Goal: Task Accomplishment & Management: Complete application form

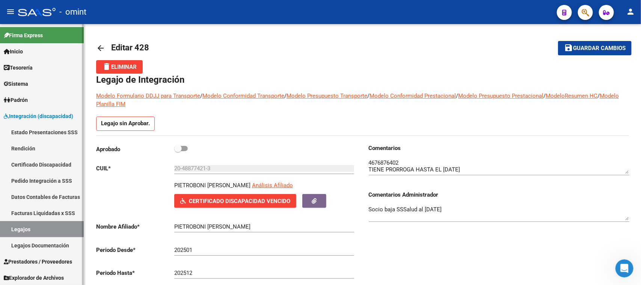
click at [41, 207] on link "Facturas Liquidadas x SSS" at bounding box center [42, 213] width 84 height 16
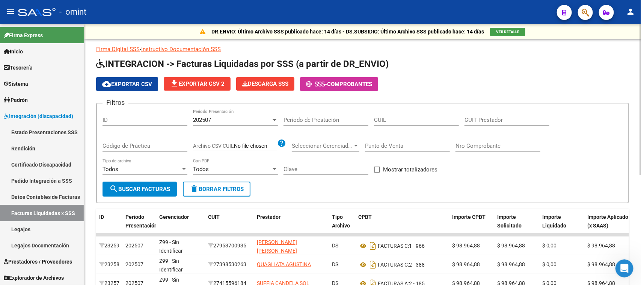
click at [489, 121] on input "CUIT Prestador" at bounding box center [507, 119] width 85 height 7
paste input "27-35445589-2"
type input "27-35445589-2"
click at [233, 118] on div "202507" at bounding box center [232, 119] width 78 height 7
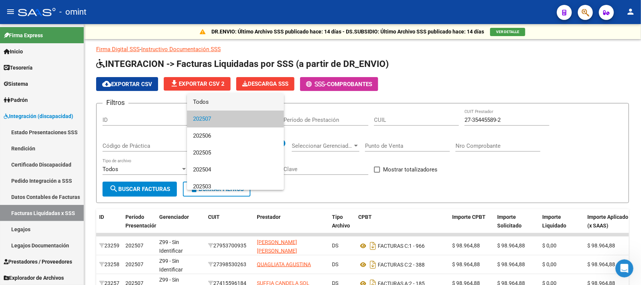
click at [234, 104] on span "Todos" at bounding box center [235, 102] width 85 height 17
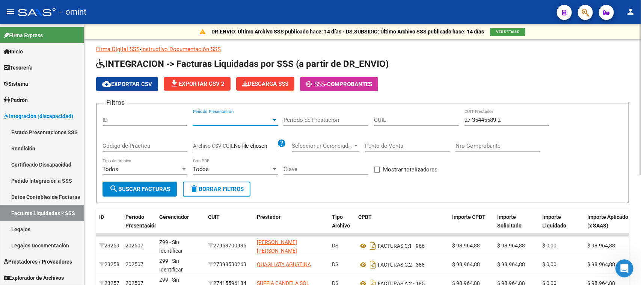
click at [142, 175] on div "Todos Tipo de archivo" at bounding box center [145, 170] width 85 height 23
click at [143, 186] on span "search Buscar Facturas" at bounding box center [139, 189] width 61 height 7
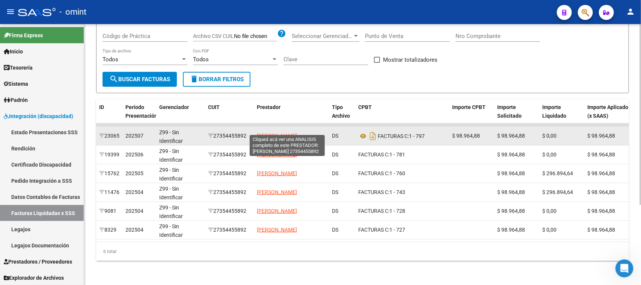
click at [297, 133] on span "[PERSON_NAME]" at bounding box center [277, 136] width 40 height 6
type textarea "27354455892"
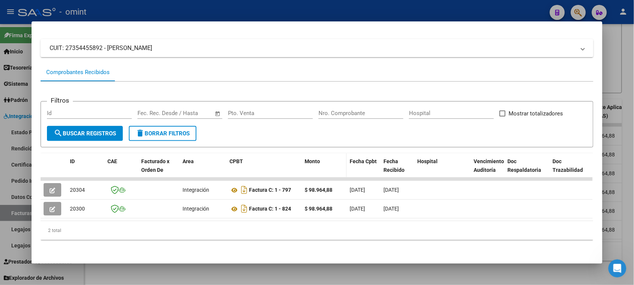
scroll to position [47, 0]
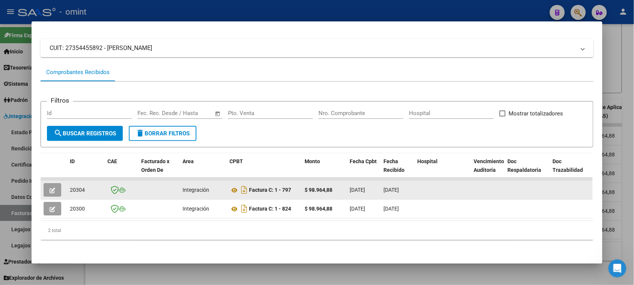
click at [45, 183] on button "button" at bounding box center [53, 190] width 18 height 14
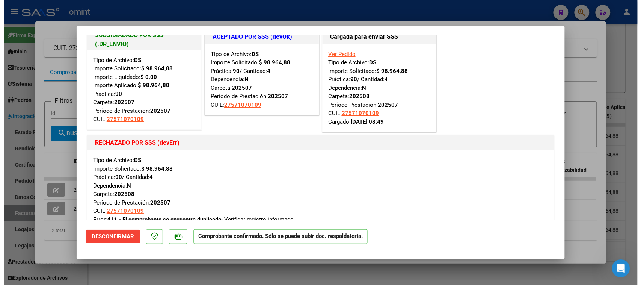
scroll to position [0, 0]
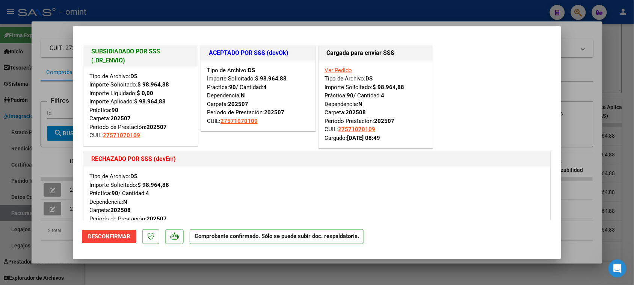
type input "$ 0,00"
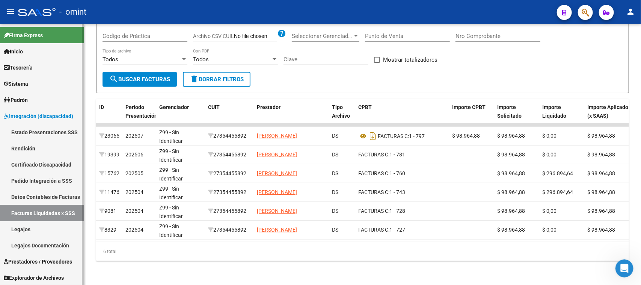
click at [53, 183] on link "Pedido Integración a SSS" at bounding box center [42, 180] width 84 height 16
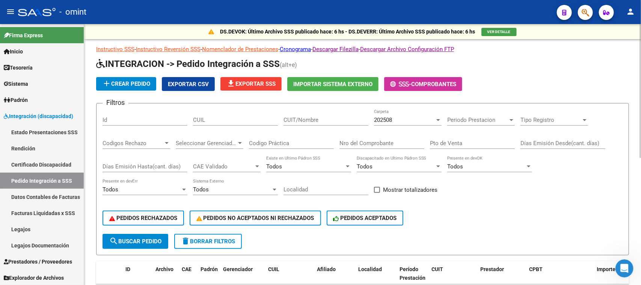
click at [309, 117] on input "CUIT/Nombre" at bounding box center [326, 119] width 85 height 7
click at [395, 121] on div "202508" at bounding box center [404, 119] width 61 height 7
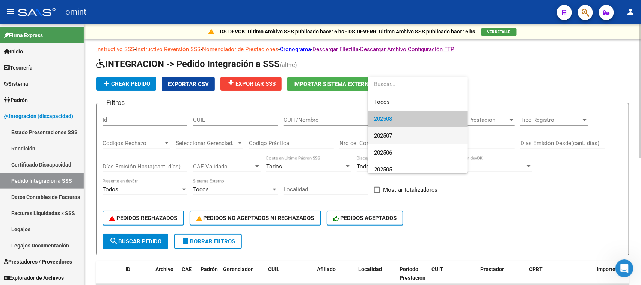
click at [394, 134] on span "202507" at bounding box center [418, 135] width 88 height 17
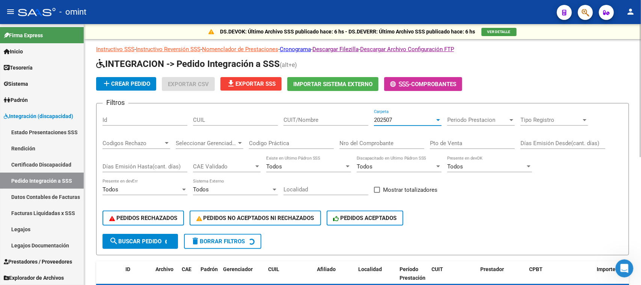
click at [348, 127] on div "CUIT/Nombre" at bounding box center [326, 120] width 85 height 23
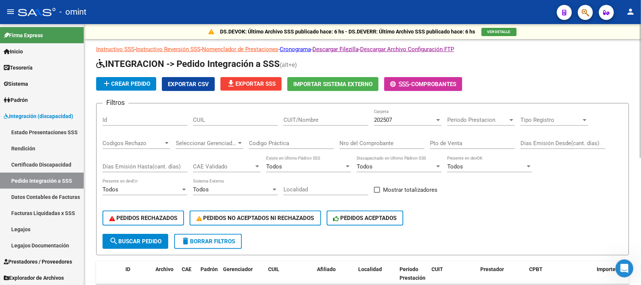
click at [344, 119] on input "CUIT/Nombre" at bounding box center [326, 119] width 85 height 7
paste input "27354455892"
type input "27354455892"
click at [158, 240] on span "search Buscar Pedido" at bounding box center [135, 241] width 52 height 7
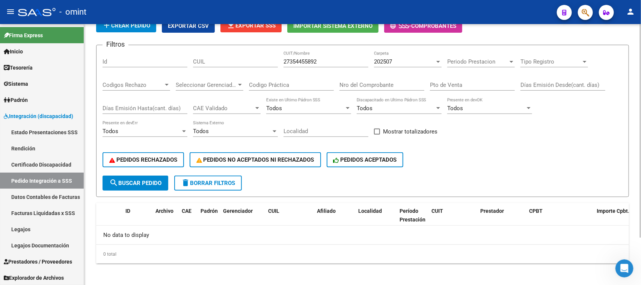
scroll to position [11, 0]
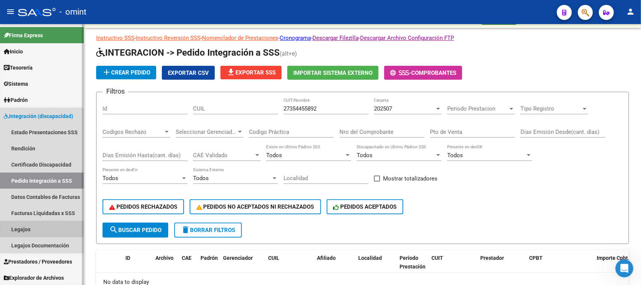
click at [35, 228] on link "Legajos" at bounding box center [42, 229] width 84 height 16
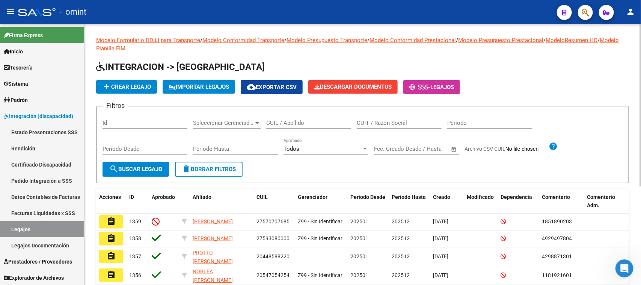
drag, startPoint x: 383, startPoint y: 130, endPoint x: 383, endPoint y: 121, distance: 8.3
click at [383, 123] on div "CUIT / Razon Social" at bounding box center [399, 123] width 85 height 23
click at [383, 120] on input "CUIT / Razon Social" at bounding box center [399, 122] width 85 height 7
paste input "27354455892"
type input "27354455892"
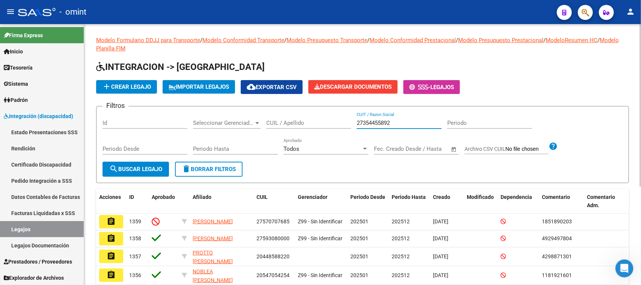
click at [140, 165] on button "search Buscar Legajo" at bounding box center [136, 169] width 67 height 15
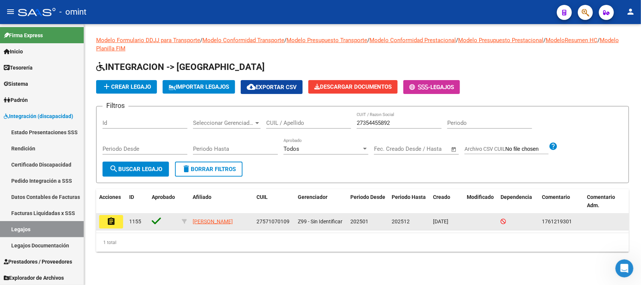
click at [107, 221] on mat-icon "assignment" at bounding box center [111, 221] width 9 height 9
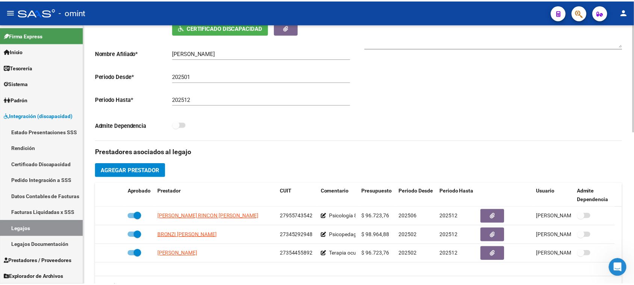
scroll to position [235, 0]
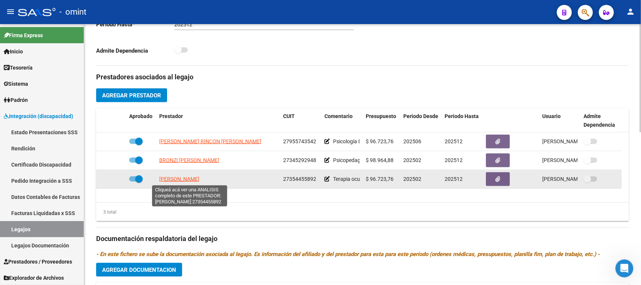
click at [195, 176] on span "[PERSON_NAME]" at bounding box center [179, 179] width 40 height 6
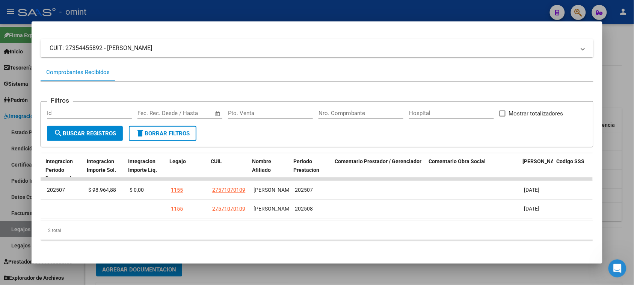
scroll to position [0, 1065]
drag, startPoint x: 567, startPoint y: 223, endPoint x: 510, endPoint y: 231, distance: 57.7
click at [510, 231] on div "2 total" at bounding box center [317, 230] width 553 height 19
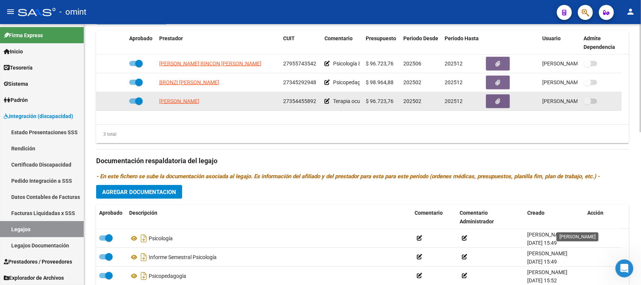
scroll to position [369, 0]
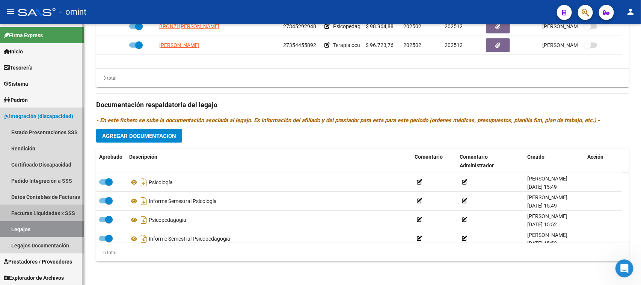
click at [47, 210] on link "Facturas Liquidadas x SSS" at bounding box center [42, 213] width 84 height 16
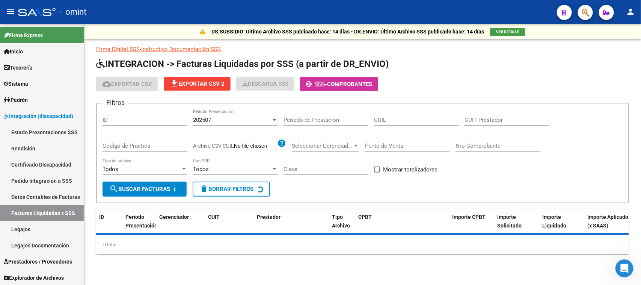
click at [419, 119] on input "CUIL" at bounding box center [416, 119] width 85 height 7
paste input "30-71633568-9"
type input "30-71633568-9"
drag, startPoint x: 445, startPoint y: 121, endPoint x: 276, endPoint y: 117, distance: 168.4
click at [276, 116] on div "Filtros ID 202507 Período Presentación Período de Prestación 30-71633568-9 CUIL…" at bounding box center [363, 145] width 520 height 72
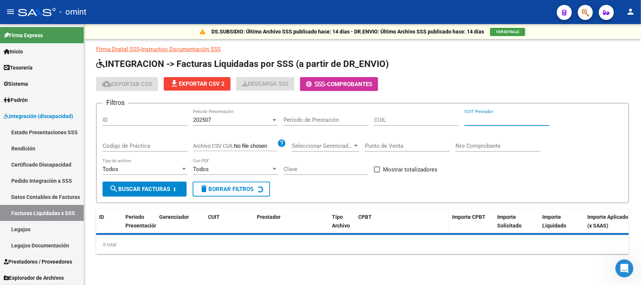
paste input "30-71633568-9"
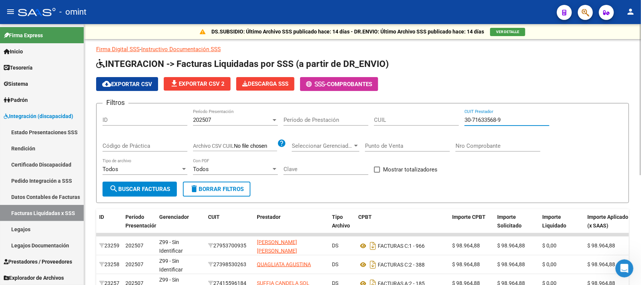
type input "30-71633568-9"
click at [129, 187] on span "search Buscar Facturas" at bounding box center [139, 189] width 61 height 7
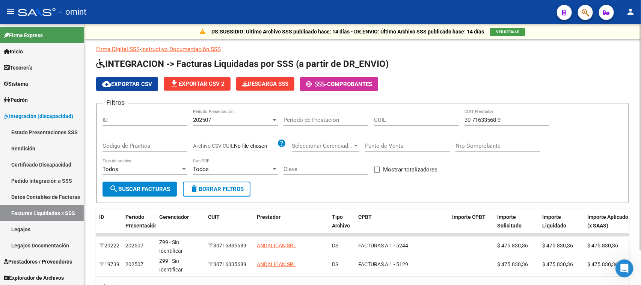
scroll to position [40, 0]
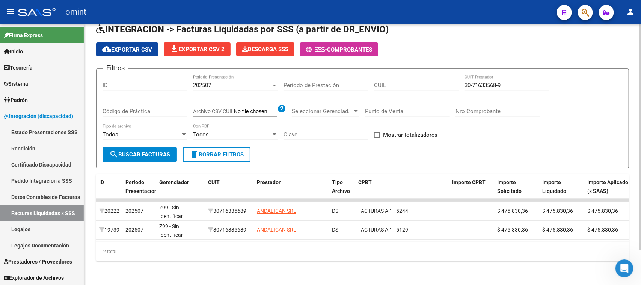
drag, startPoint x: 282, startPoint y: 234, endPoint x: 464, endPoint y: 236, distance: 182.6
click at [464, 236] on datatable-body "20222 202507 Z99 - Sin Identificar 30716335689 ANDALICAN SRL DS FACTURAS A: 1 -…" at bounding box center [362, 219] width 533 height 43
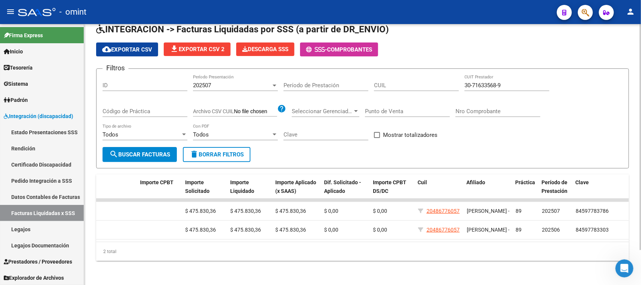
scroll to position [0, 0]
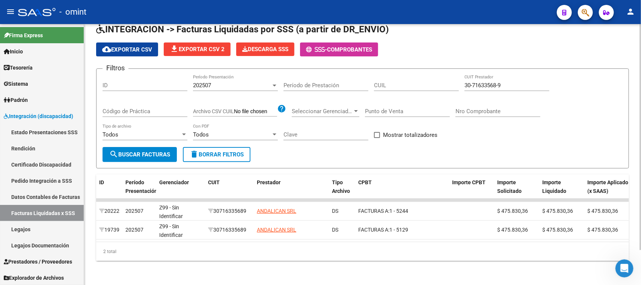
click at [213, 82] on div "202507" at bounding box center [232, 85] width 78 height 7
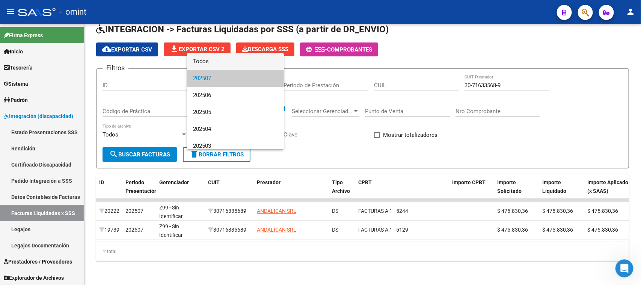
click at [214, 64] on span "Todos" at bounding box center [235, 61] width 85 height 17
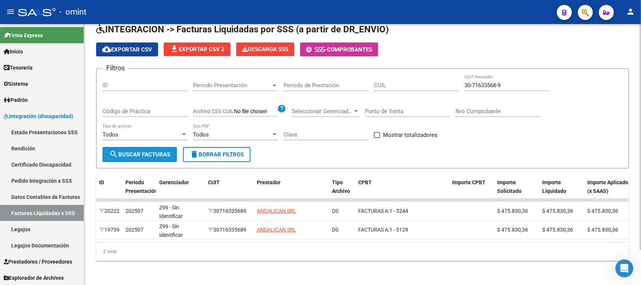
click at [175, 147] on button "search Buscar Facturas" at bounding box center [140, 154] width 74 height 15
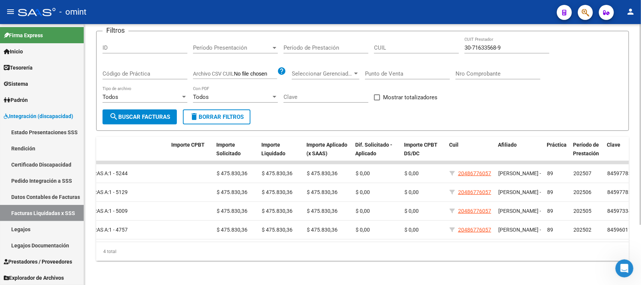
scroll to position [0, 312]
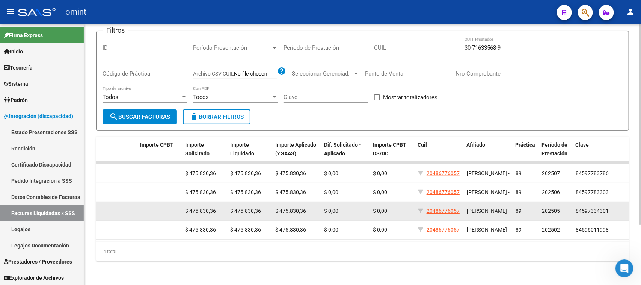
click at [426, 209] on datatable-body-cell "20486776057" at bounding box center [439, 211] width 49 height 18
copy div "20486776057"
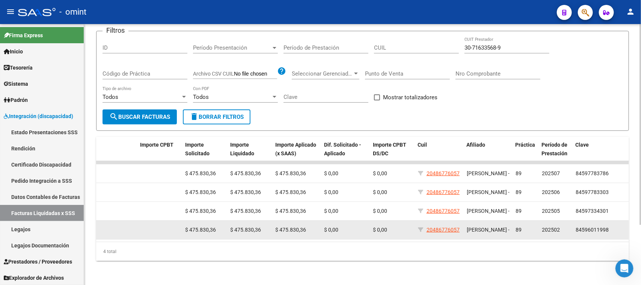
click at [463, 221] on datatable-body-cell "20486776057" at bounding box center [439, 230] width 49 height 18
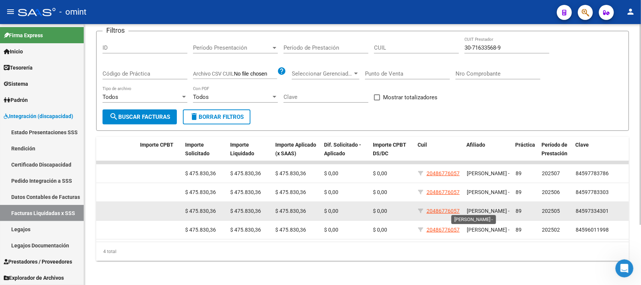
click at [470, 209] on span "[PERSON_NAME] -" at bounding box center [488, 211] width 43 height 6
copy span "[PERSON_NAME] -"
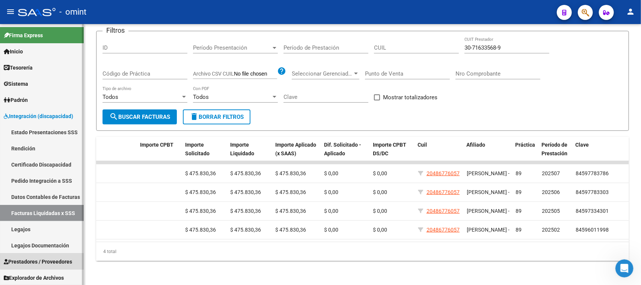
click at [54, 260] on span "Prestadores / Proveedores" at bounding box center [38, 261] width 68 height 8
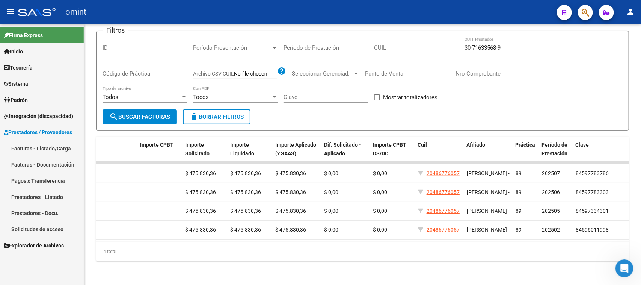
click at [43, 150] on link "Facturas - Listado/Carga" at bounding box center [42, 148] width 84 height 16
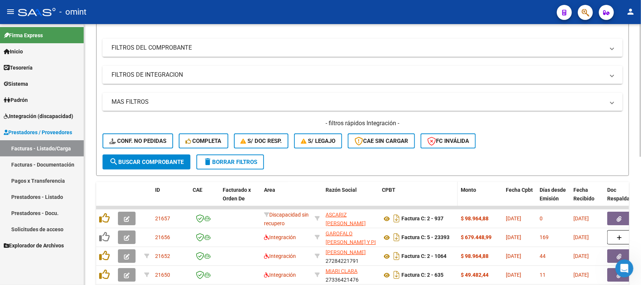
scroll to position [94, 0]
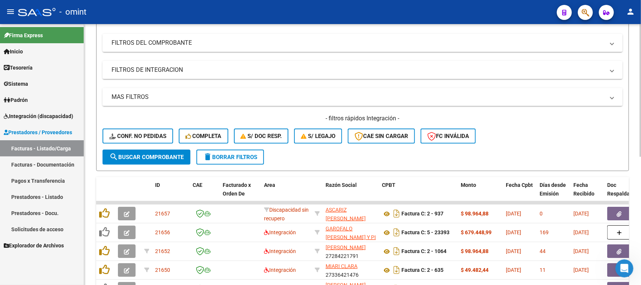
click at [442, 133] on span "FC Inválida" at bounding box center [449, 136] width 42 height 7
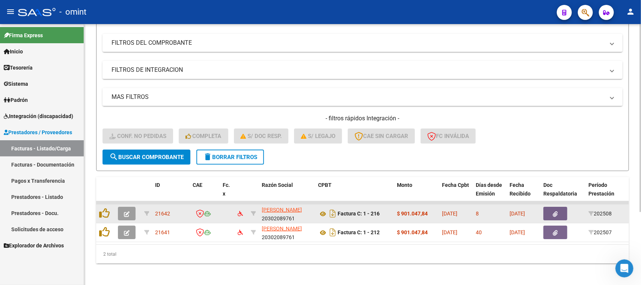
click at [126, 215] on button "button" at bounding box center [127, 214] width 18 height 14
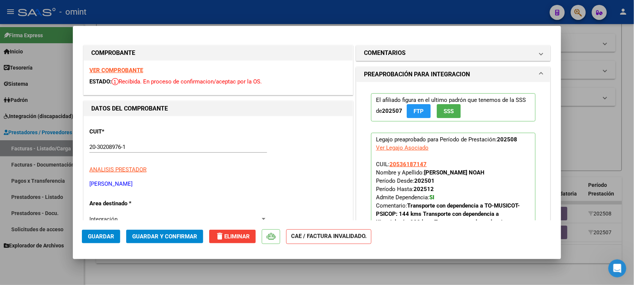
click at [115, 73] on strong "VER COMPROBANTE" at bounding box center [116, 70] width 54 height 7
type input "$ 0,00"
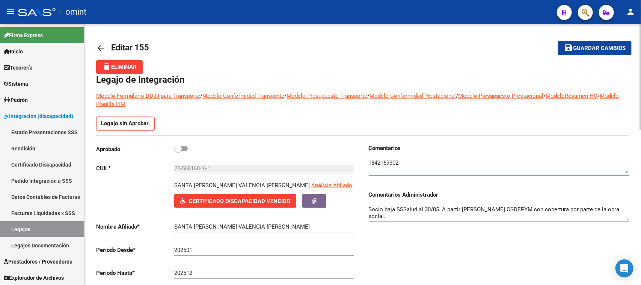
click at [608, 42] on button "save Guardar cambios" at bounding box center [595, 48] width 74 height 14
